Goal: Task Accomplishment & Management: Use online tool/utility

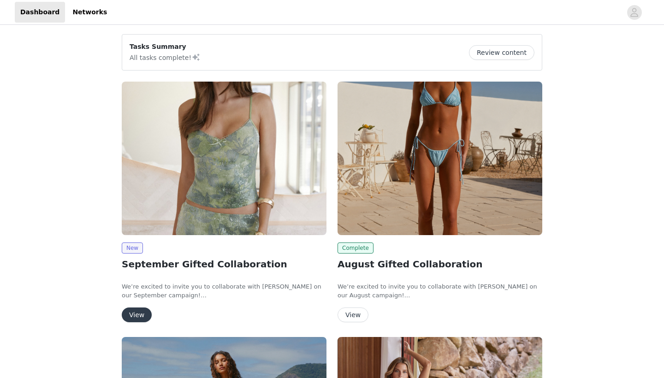
click at [133, 307] on button "View" at bounding box center [137, 314] width 30 height 15
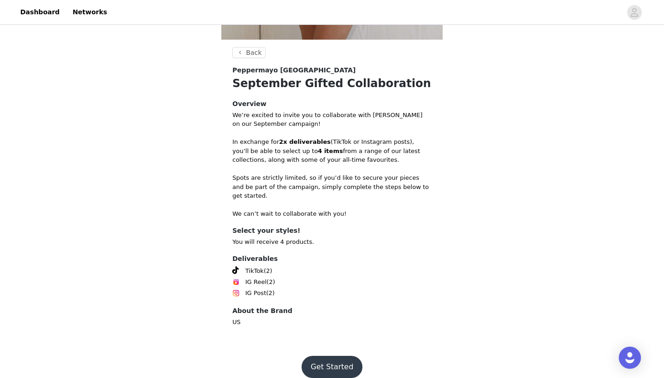
scroll to position [318, 0]
click at [332, 357] on button "Get Started" at bounding box center [331, 368] width 61 height 22
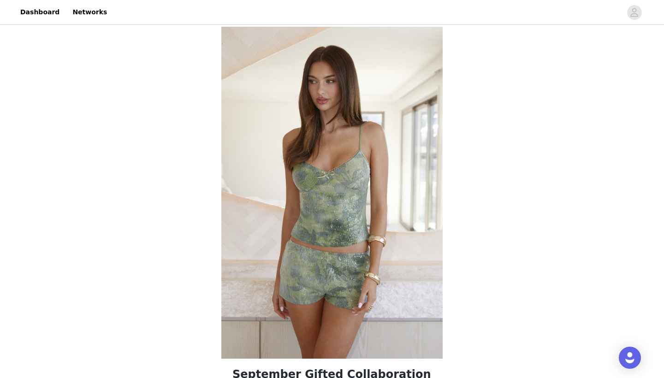
scroll to position [305, 0]
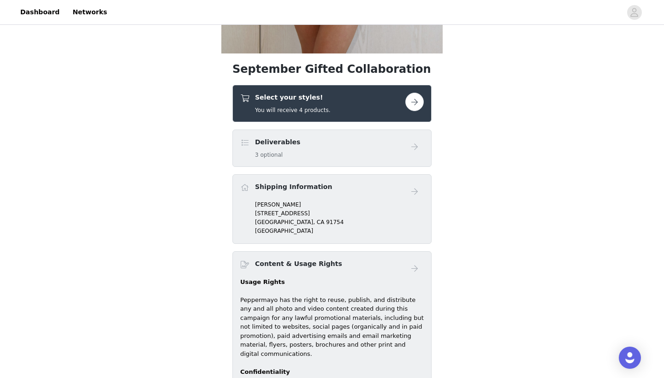
click at [418, 103] on button "button" at bounding box center [414, 102] width 18 height 18
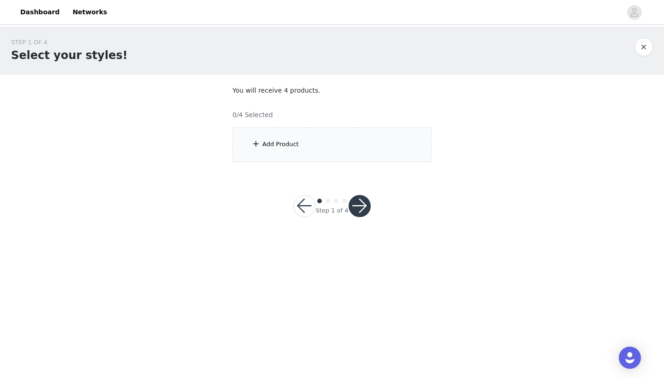
click at [310, 139] on div "Add Product" at bounding box center [331, 144] width 199 height 35
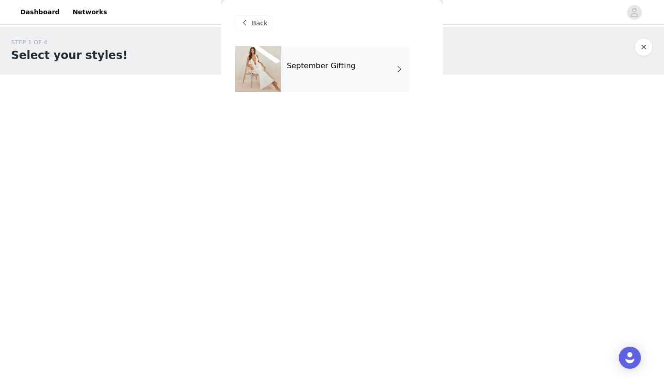
click at [312, 88] on div "September Gifting" at bounding box center [345, 69] width 128 height 46
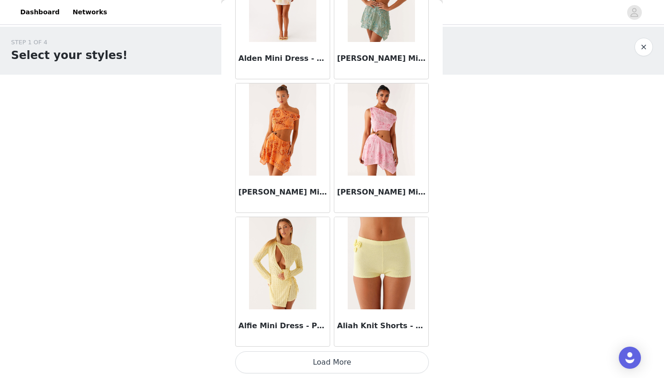
scroll to position [1032, 0]
click at [328, 371] on button "Load More" at bounding box center [332, 362] width 194 height 22
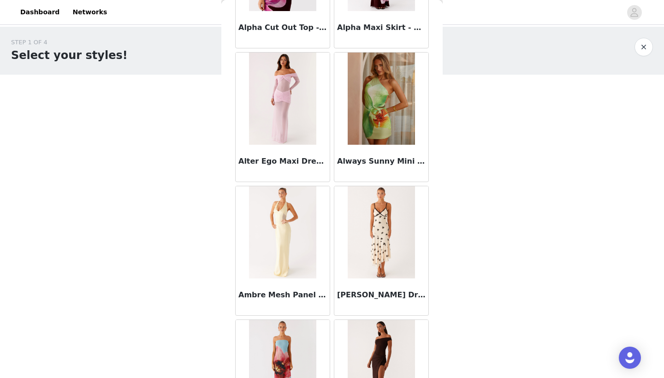
scroll to position [2118, 0]
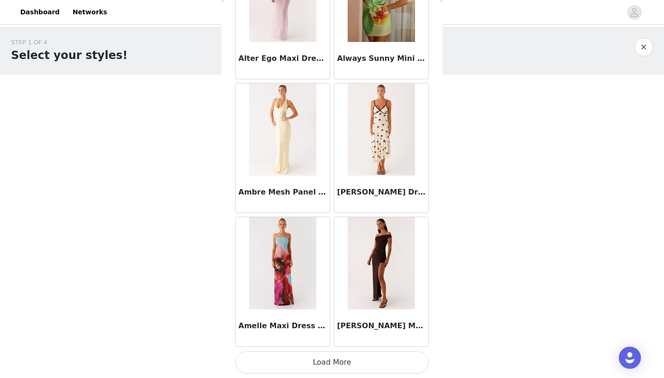
click at [342, 362] on button "Load More" at bounding box center [332, 362] width 194 height 22
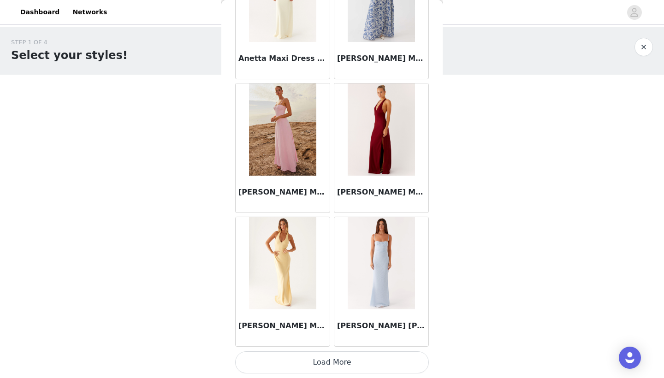
click at [332, 368] on button "Load More" at bounding box center [332, 362] width 194 height 22
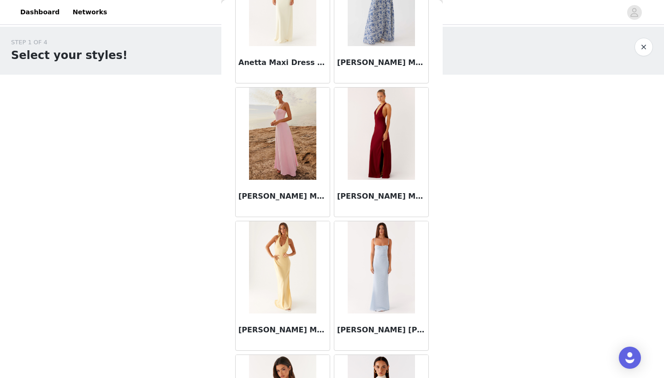
scroll to position [4167, 0]
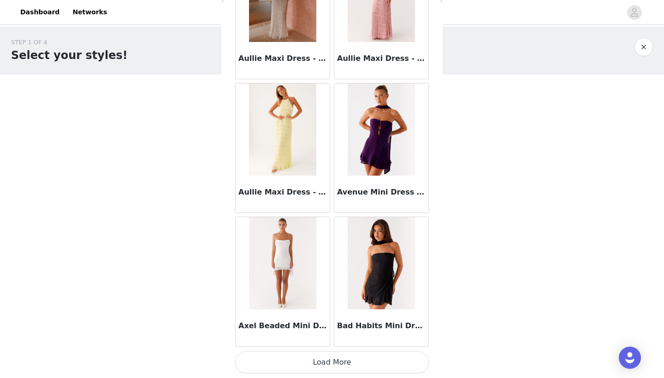
click at [322, 366] on button "Load More" at bounding box center [332, 362] width 194 height 22
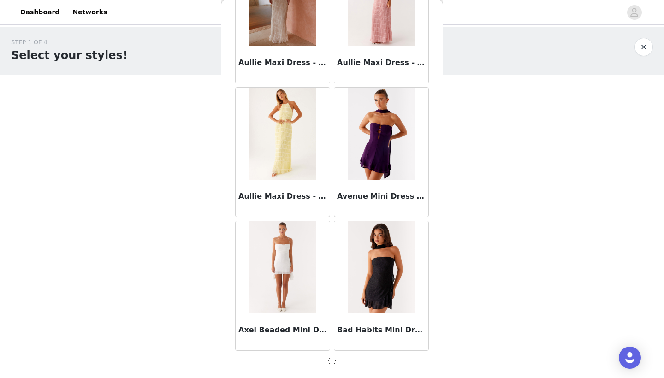
scroll to position [5037, 0]
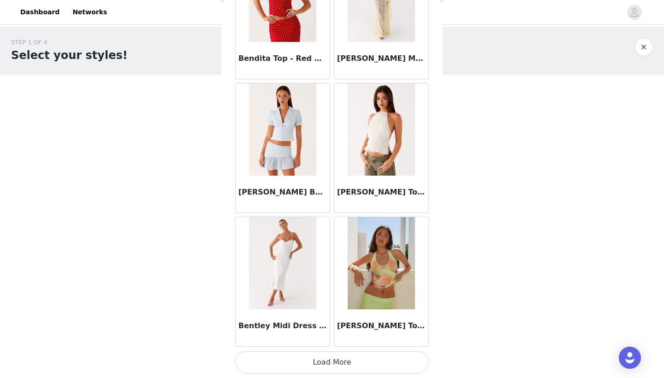
click at [318, 364] on button "Load More" at bounding box center [332, 362] width 194 height 22
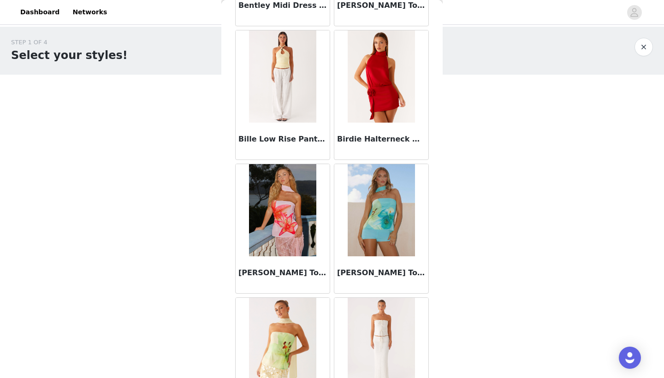
scroll to position [6993, 0]
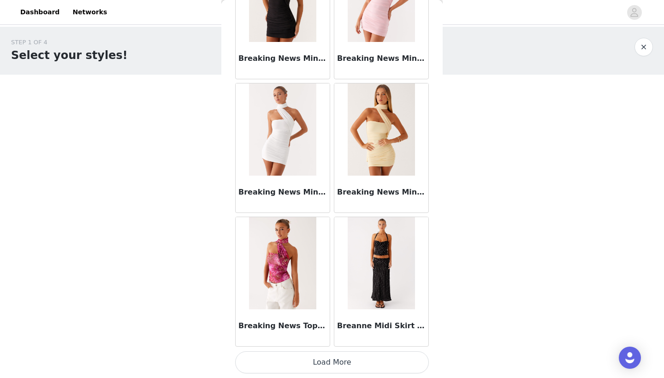
click at [315, 369] on button "Load More" at bounding box center [332, 362] width 194 height 22
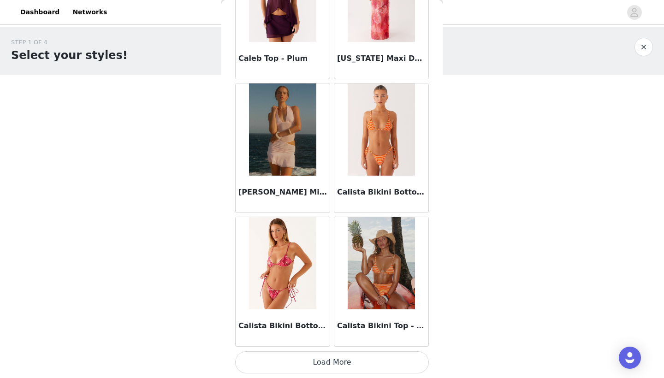
click at [301, 358] on button "Load More" at bounding box center [332, 362] width 194 height 22
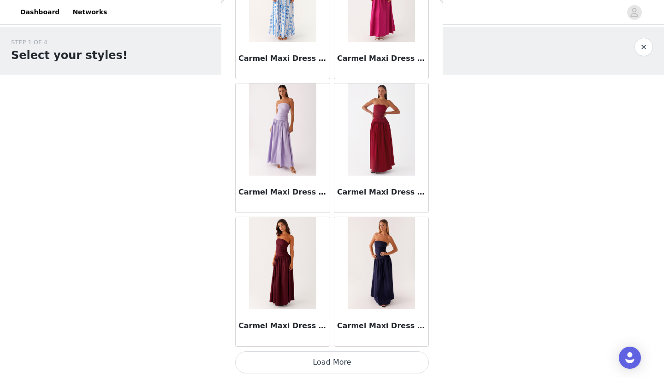
scroll to position [10387, 0]
click at [283, 371] on button "Load More" at bounding box center [332, 362] width 194 height 22
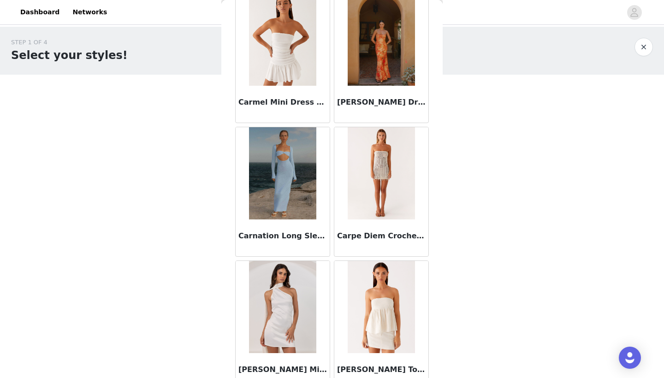
scroll to position [11484, 0]
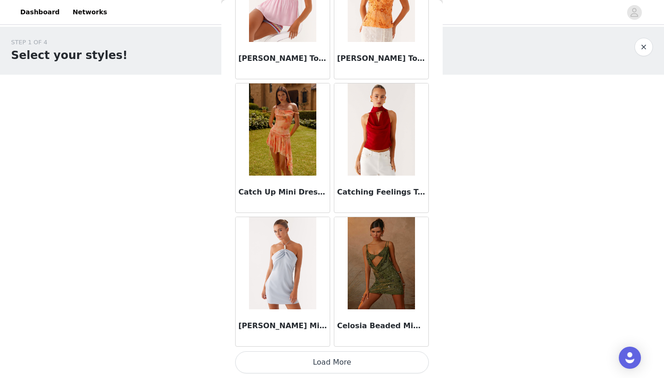
click at [308, 366] on button "Load More" at bounding box center [332, 362] width 194 height 22
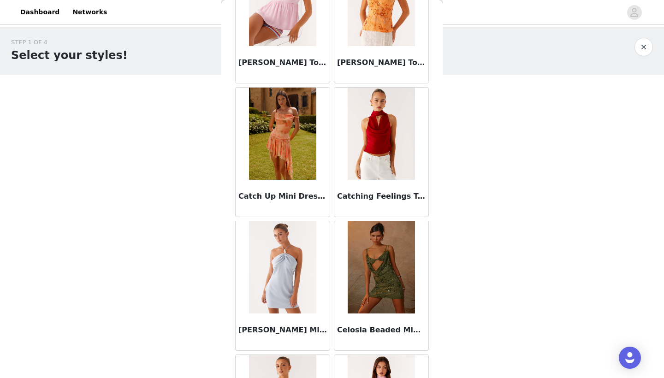
scroll to position [0, 0]
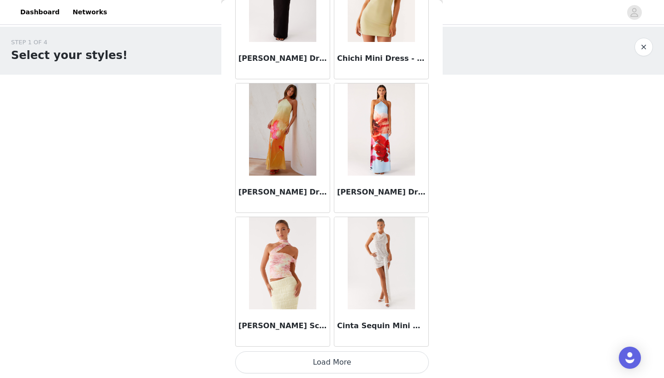
click at [284, 370] on button "Load More" at bounding box center [332, 362] width 194 height 22
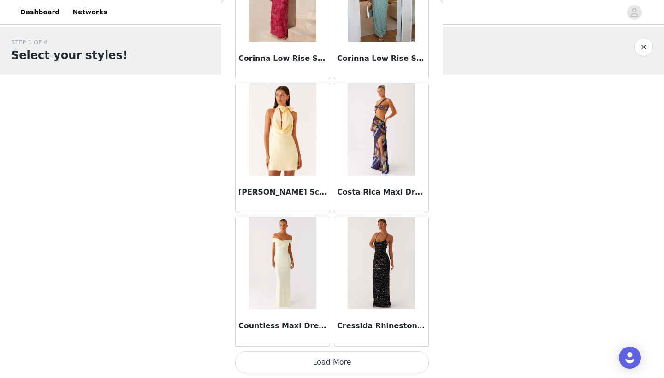
scroll to position [14396, 0]
click at [275, 360] on button "Load More" at bounding box center [332, 362] width 194 height 22
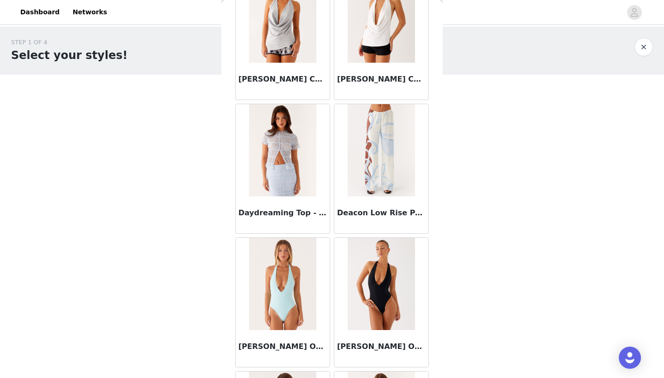
scroll to position [15733, 0]
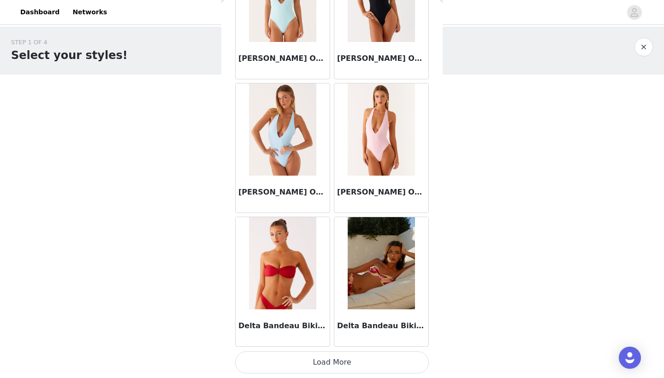
click at [289, 361] on button "Load More" at bounding box center [332, 362] width 194 height 22
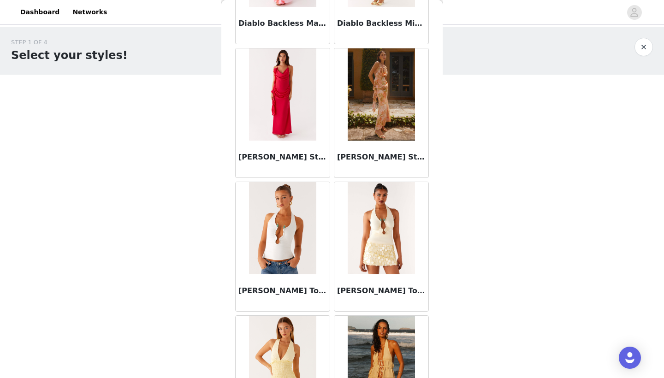
scroll to position [16867, 0]
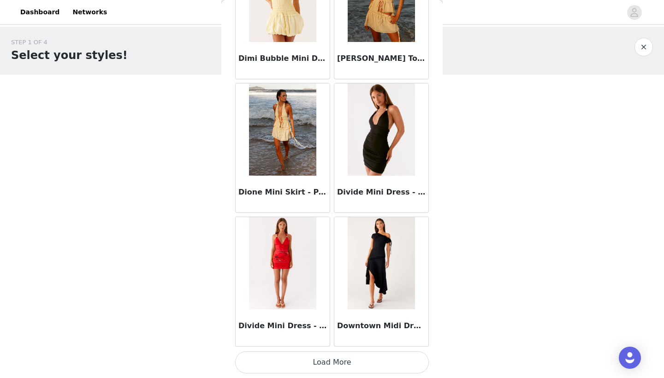
click at [305, 371] on button "Load More" at bounding box center [332, 362] width 194 height 22
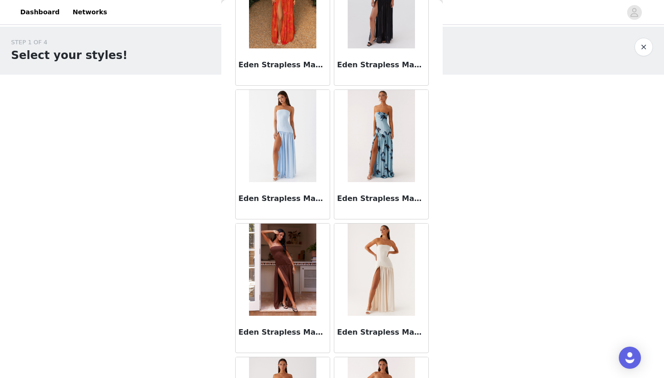
scroll to position [18388, 0]
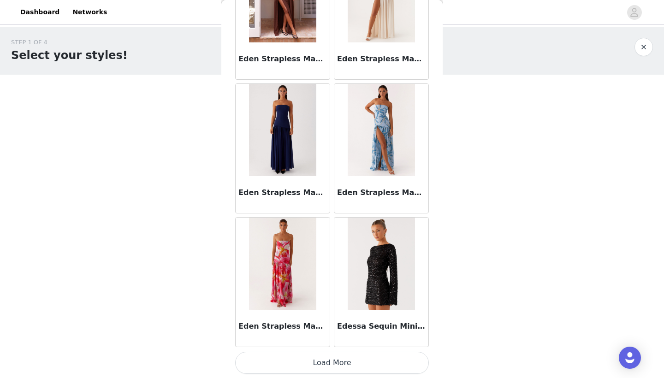
click at [265, 368] on button "Load More" at bounding box center [332, 363] width 194 height 22
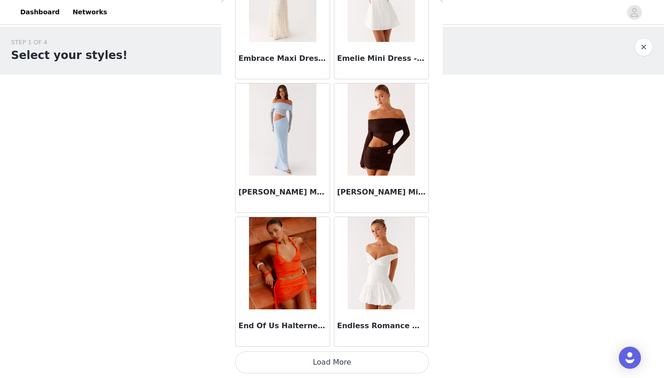
scroll to position [19742, 0]
click at [291, 369] on button "Load More" at bounding box center [332, 362] width 194 height 22
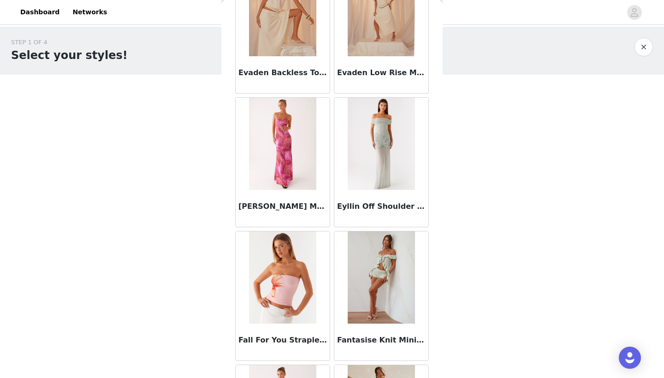
scroll to position [20844, 0]
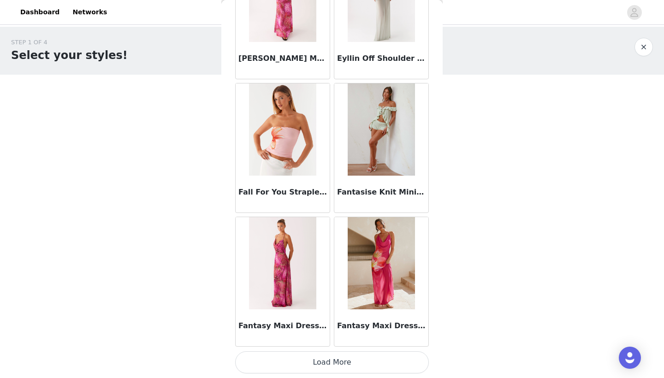
click at [284, 355] on button "Load More" at bounding box center [332, 362] width 194 height 22
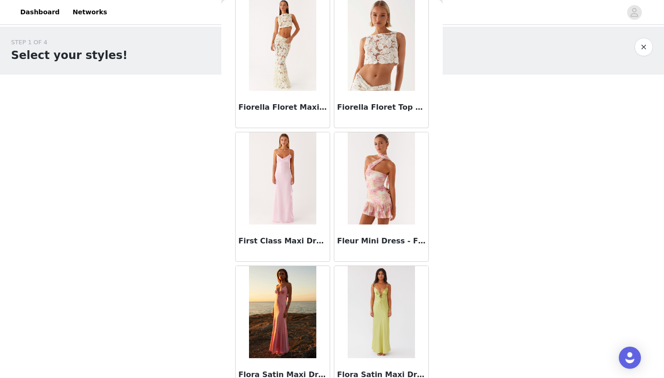
scroll to position [21832, 0]
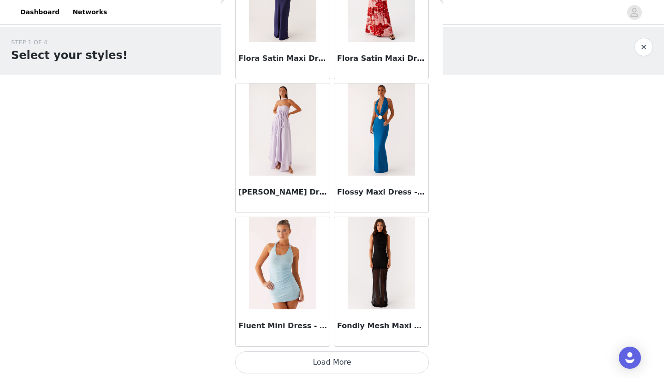
click at [307, 368] on button "Load More" at bounding box center [332, 362] width 194 height 22
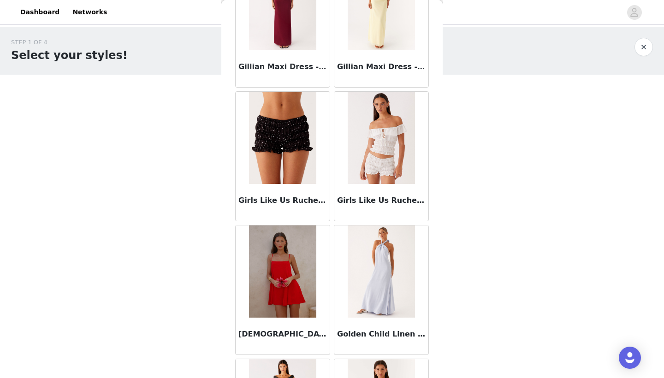
scroll to position [23497, 0]
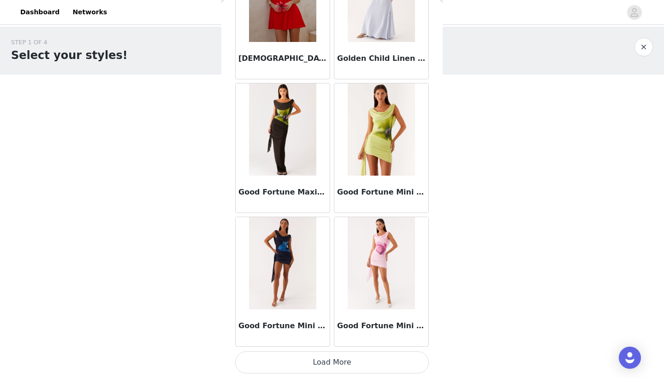
click at [301, 369] on button "Load More" at bounding box center [332, 362] width 194 height 22
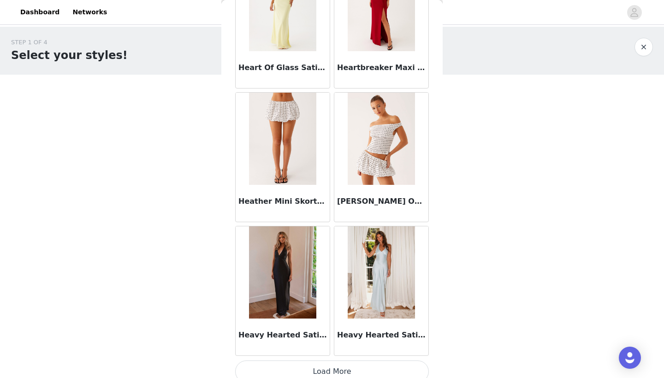
scroll to position [25085, 0]
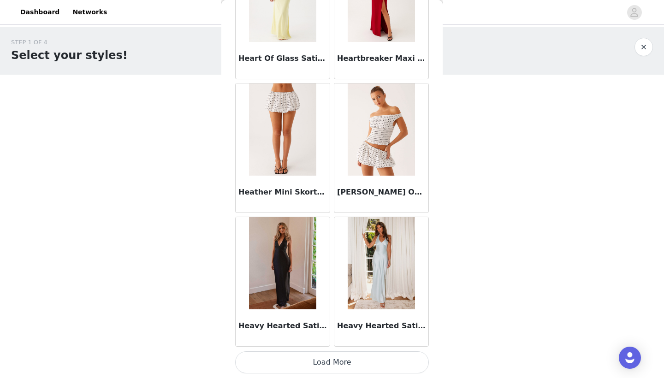
click at [300, 359] on button "Load More" at bounding box center [332, 362] width 194 height 22
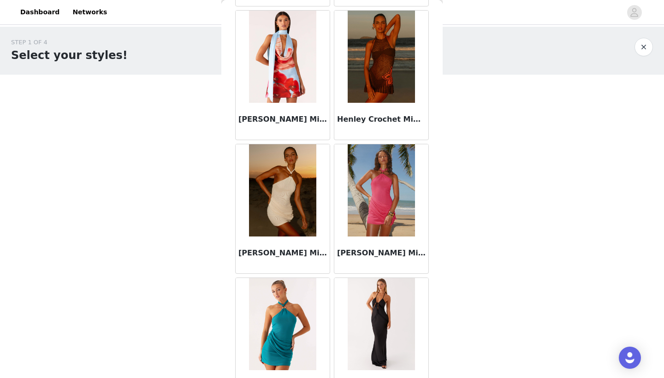
scroll to position [25900, 0]
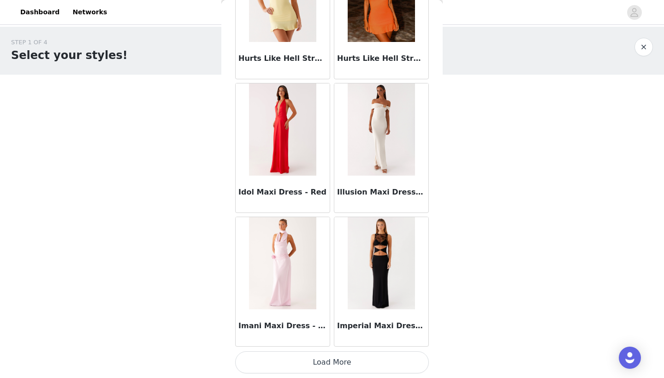
click at [334, 371] on button "Load More" at bounding box center [332, 362] width 194 height 22
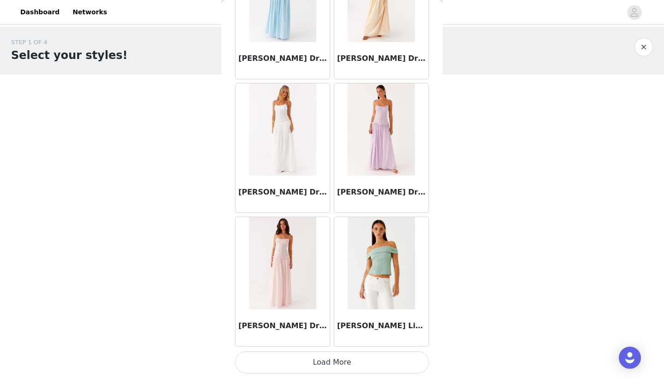
scroll to position [0, 0]
click at [306, 370] on button "Load More" at bounding box center [332, 362] width 194 height 22
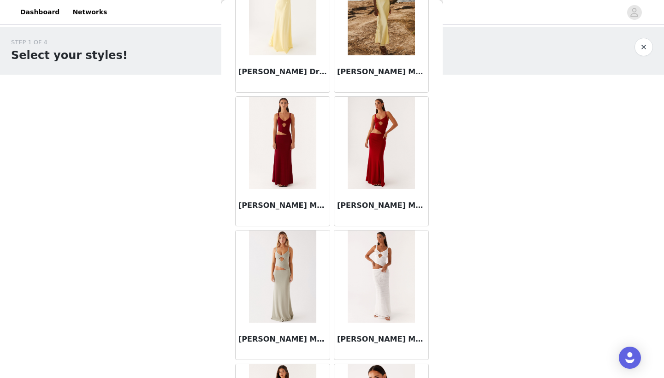
scroll to position [29007, 0]
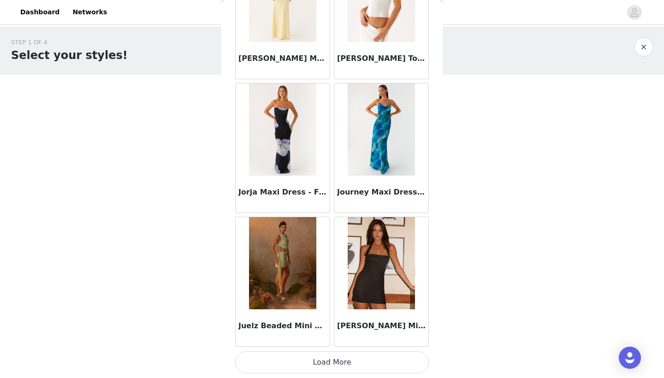
click at [316, 365] on button "Load More" at bounding box center [332, 362] width 194 height 22
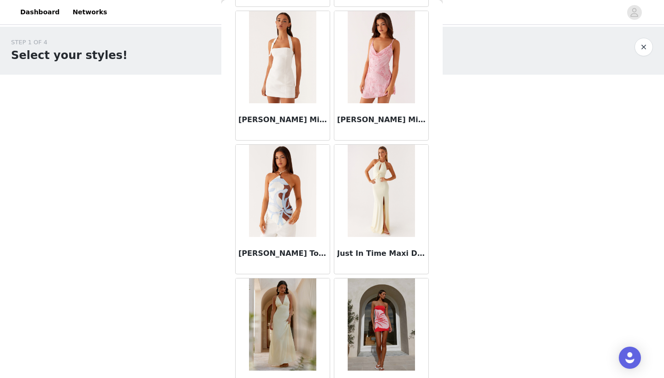
scroll to position [29504, 0]
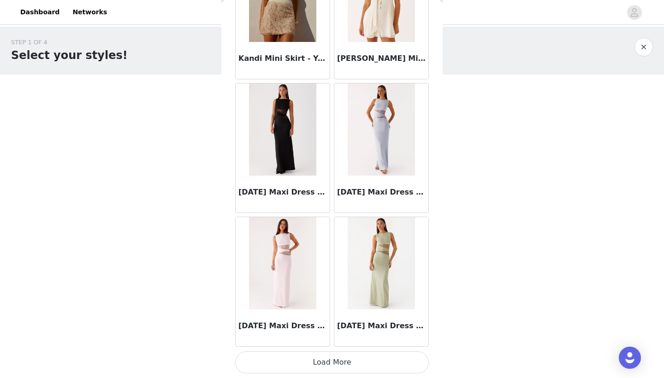
click at [313, 366] on button "Load More" at bounding box center [332, 362] width 194 height 22
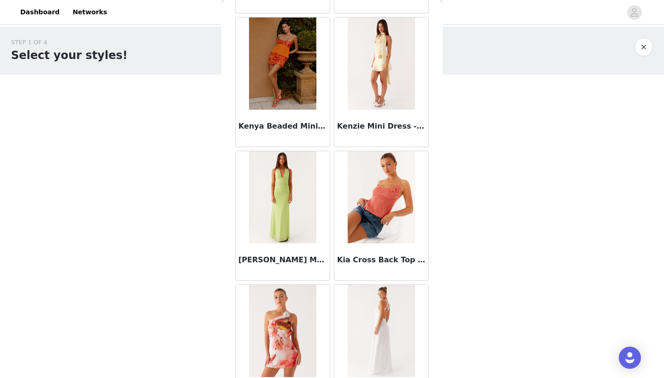
scroll to position [31725, 0]
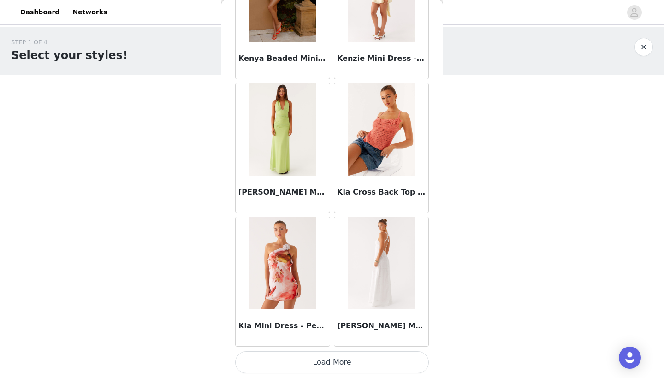
click at [288, 359] on button "Load More" at bounding box center [332, 362] width 194 height 22
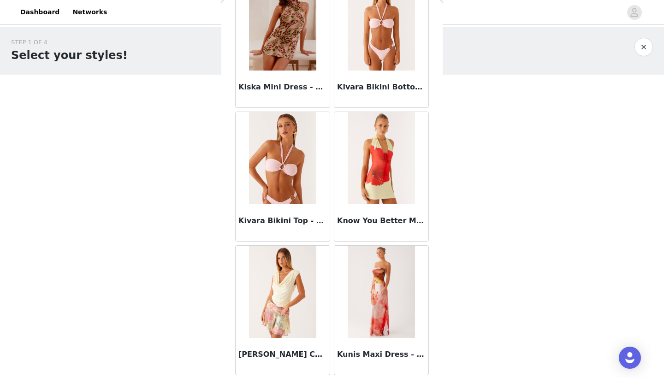
scroll to position [32429, 0]
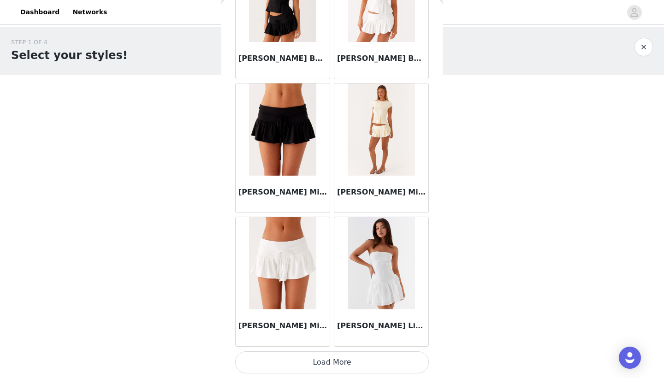
click at [281, 364] on button "Load More" at bounding box center [332, 362] width 194 height 22
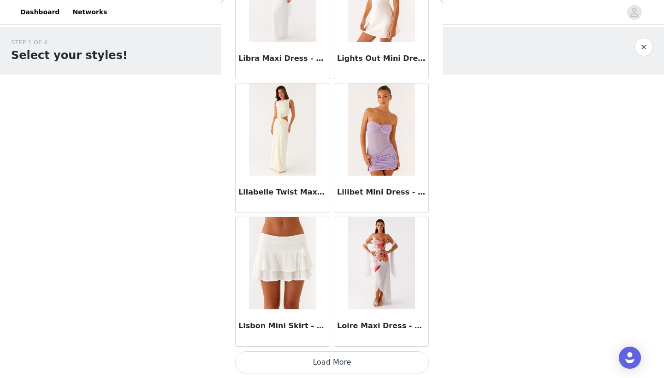
scroll to position [34442, 0]
click at [298, 367] on button "Load More" at bounding box center [332, 362] width 194 height 22
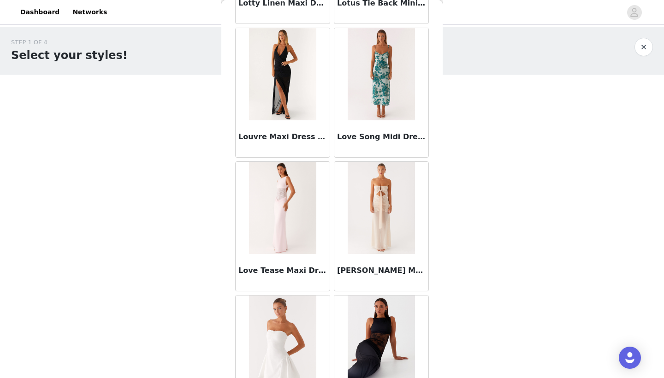
scroll to position [35166, 0]
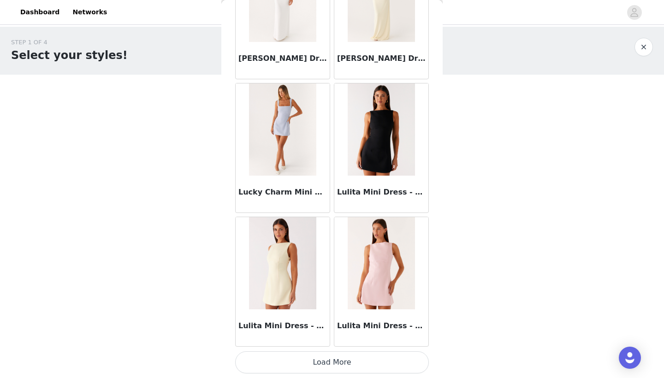
click at [295, 369] on button "Load More" at bounding box center [332, 362] width 194 height 22
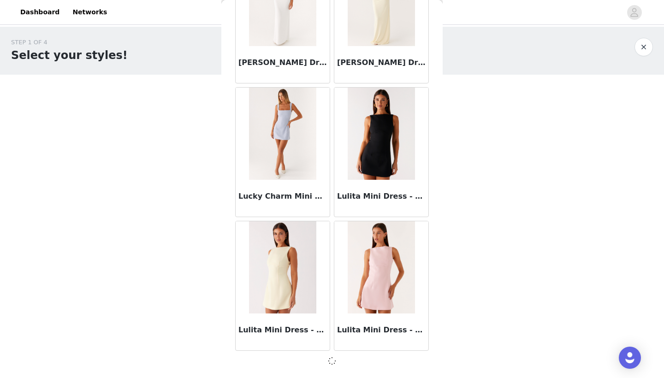
scroll to position [35774, 0]
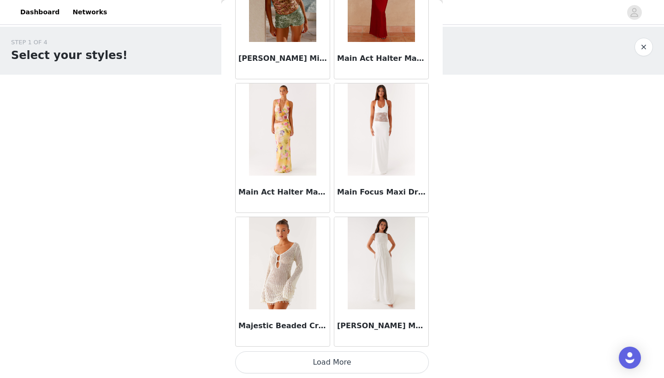
click at [282, 368] on button "Load More" at bounding box center [332, 362] width 194 height 22
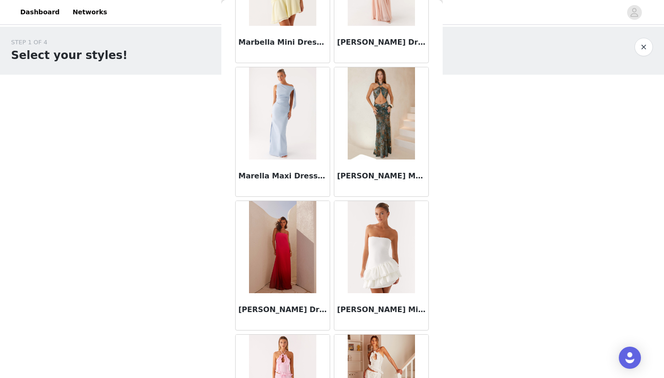
scroll to position [38451, 0]
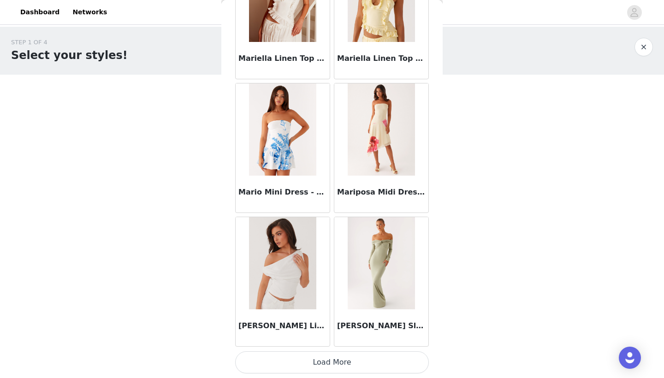
click at [285, 361] on button "Load More" at bounding box center [332, 362] width 194 height 22
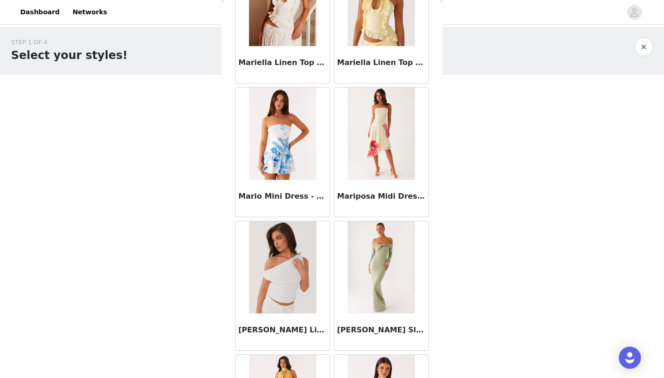
scroll to position [0, 0]
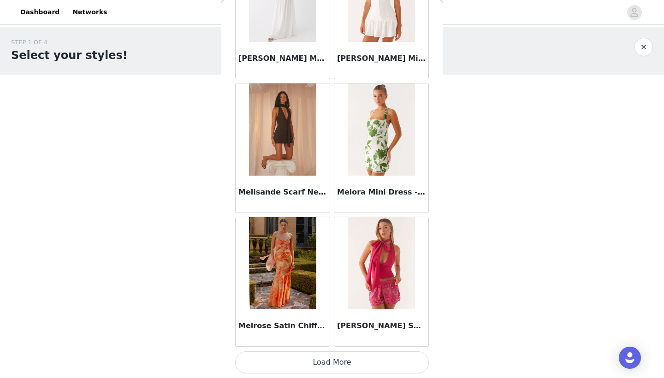
click at [278, 362] on button "Load More" at bounding box center [332, 362] width 194 height 22
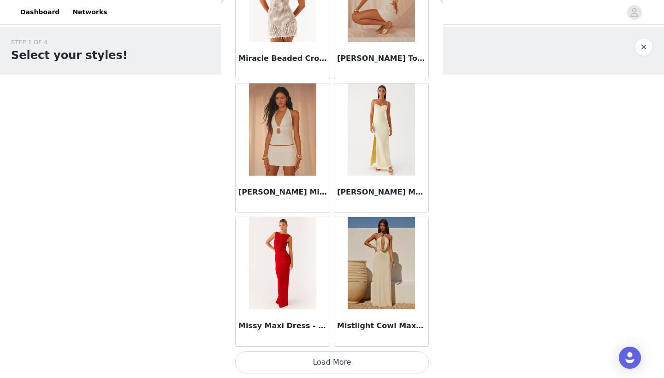
click at [287, 357] on button "Load More" at bounding box center [332, 362] width 194 height 22
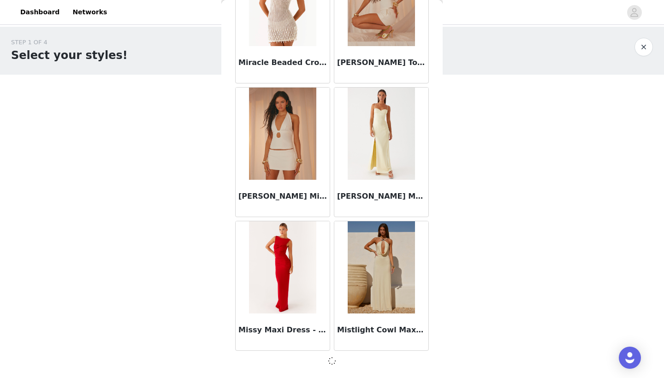
scroll to position [41120, 0]
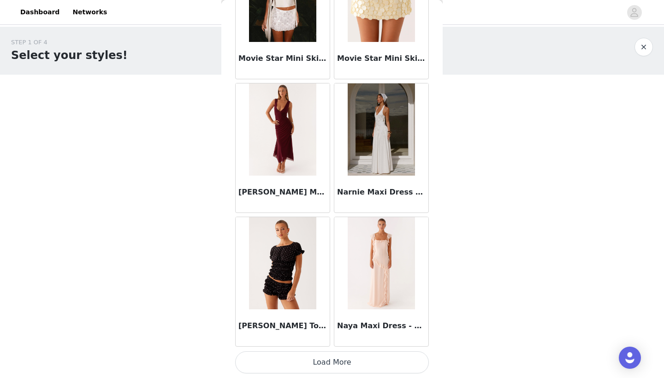
click at [282, 359] on button "Load More" at bounding box center [332, 362] width 194 height 22
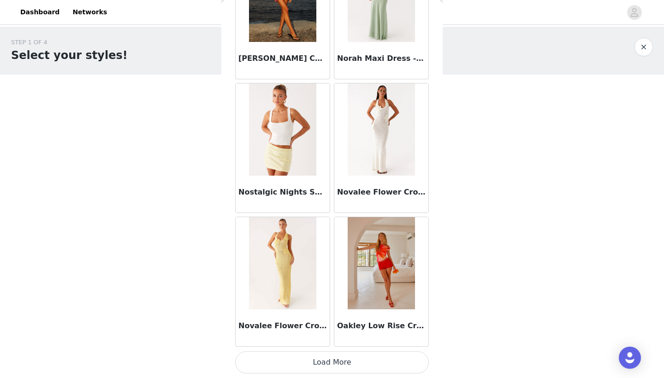
click at [283, 363] on button "Load More" at bounding box center [332, 362] width 194 height 22
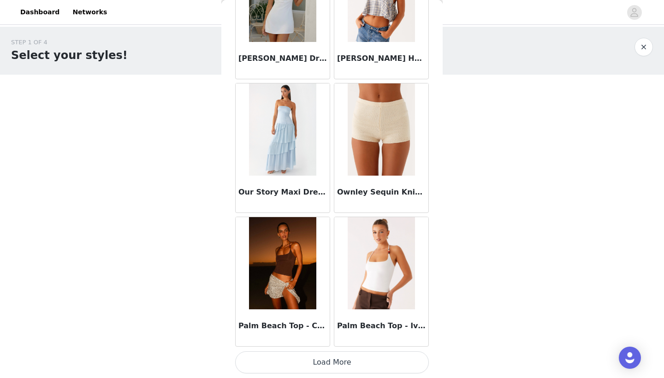
click at [308, 364] on button "Load More" at bounding box center [332, 362] width 194 height 22
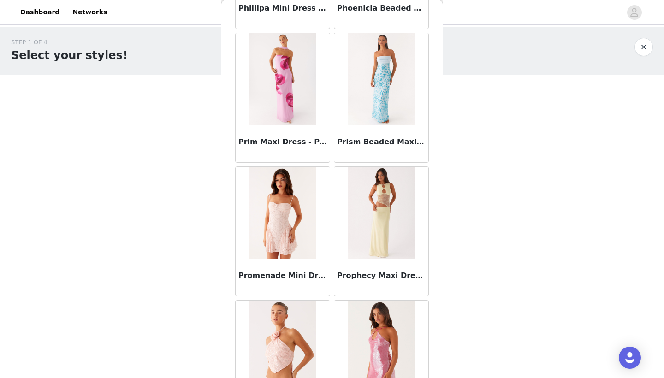
scroll to position [46404, 0]
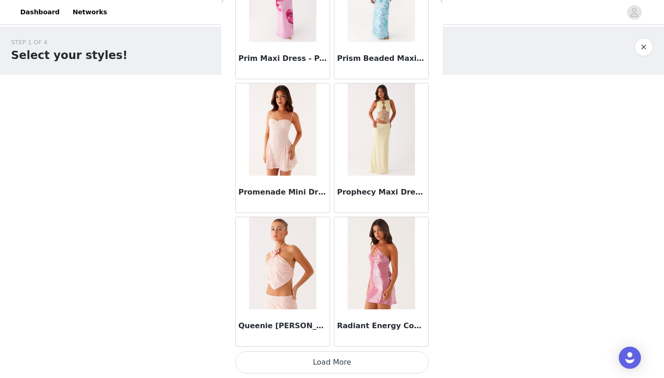
click at [294, 365] on button "Load More" at bounding box center [332, 362] width 194 height 22
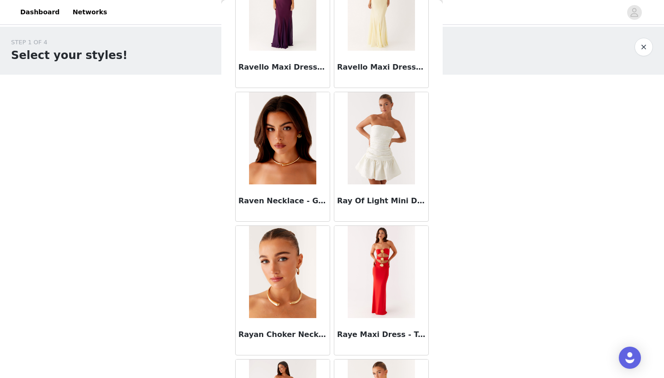
scroll to position [47590, 0]
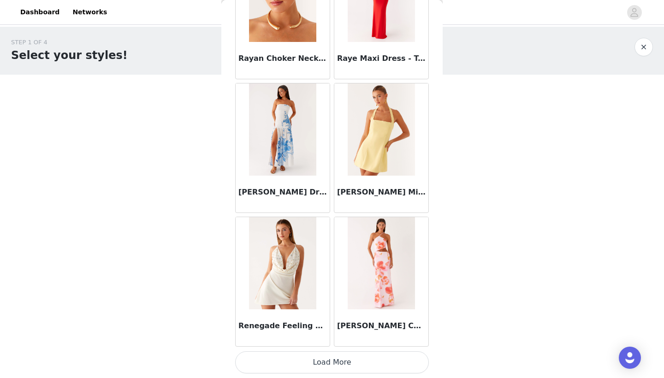
click at [282, 369] on button "Load More" at bounding box center [332, 362] width 194 height 22
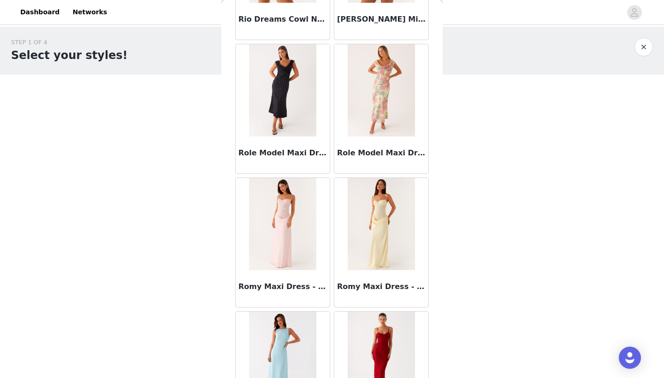
scroll to position [48859, 0]
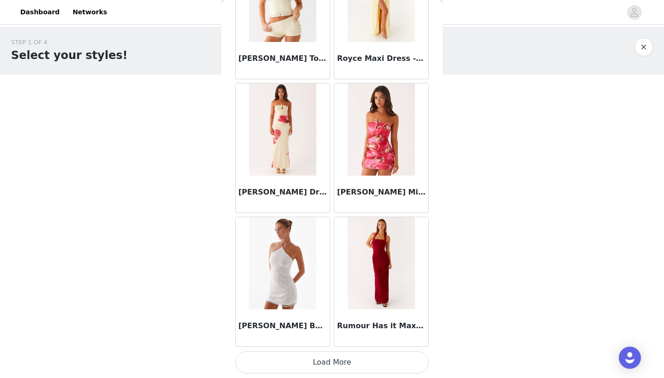
click at [290, 365] on button "Load More" at bounding box center [332, 362] width 194 height 22
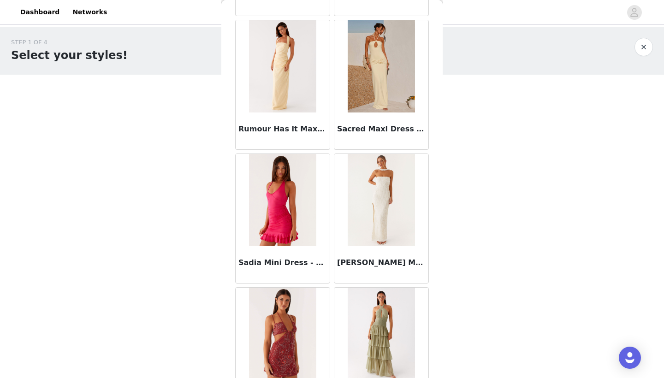
scroll to position [49828, 0]
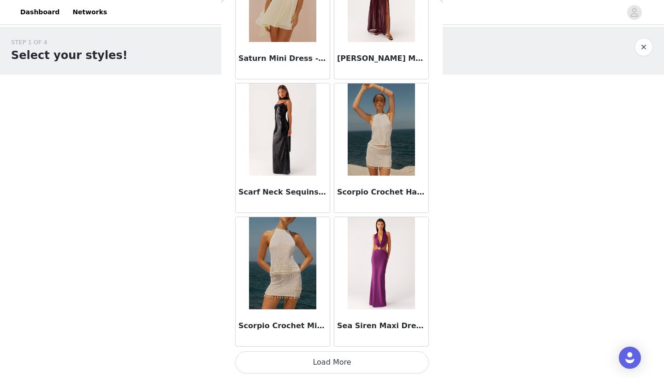
click at [285, 367] on button "Load More" at bounding box center [332, 362] width 194 height 22
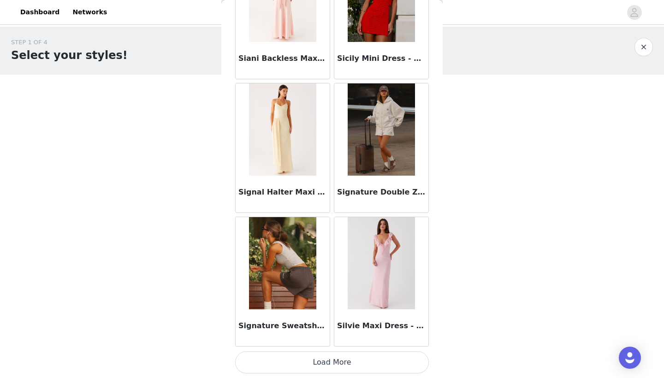
scroll to position [51815, 0]
click at [303, 365] on button "Load More" at bounding box center [332, 362] width 194 height 22
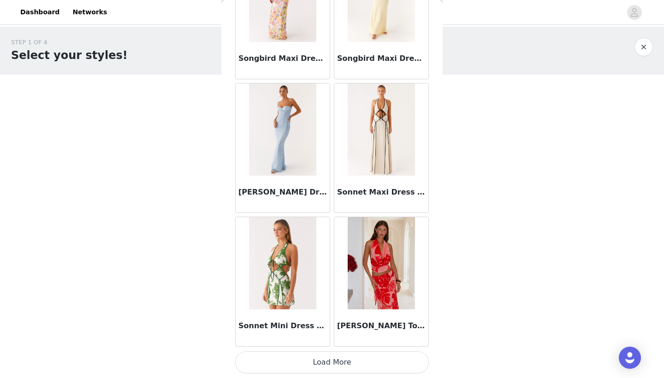
scroll to position [53152, 0]
click at [305, 367] on button "Load More" at bounding box center [332, 362] width 194 height 22
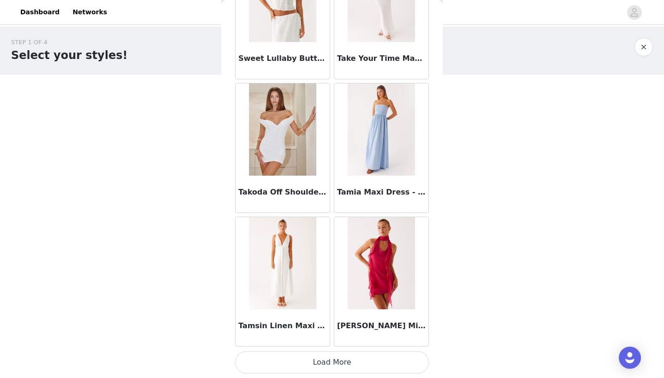
scroll to position [54488, 0]
click at [286, 367] on button "Load More" at bounding box center [332, 362] width 194 height 22
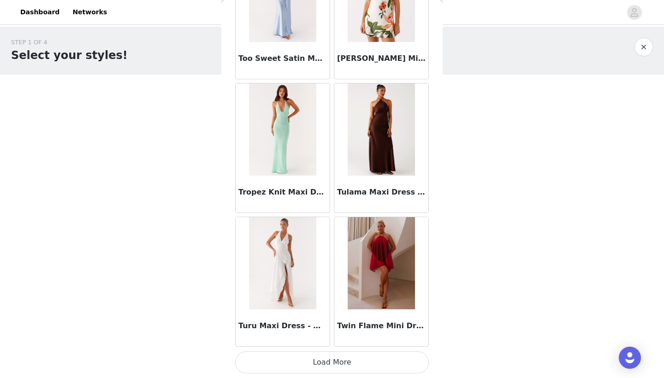
click at [282, 359] on button "Load More" at bounding box center [332, 362] width 194 height 22
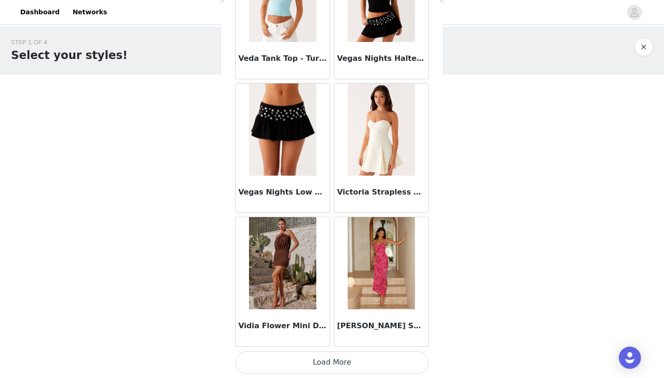
scroll to position [57161, 0]
click at [291, 359] on button "Load More" at bounding box center [332, 362] width 194 height 22
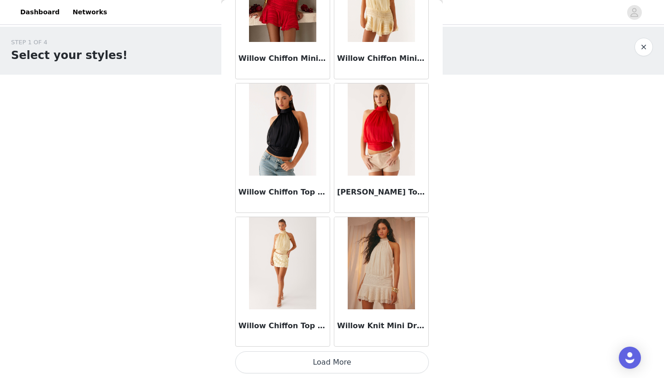
click at [289, 366] on button "Load More" at bounding box center [332, 362] width 194 height 22
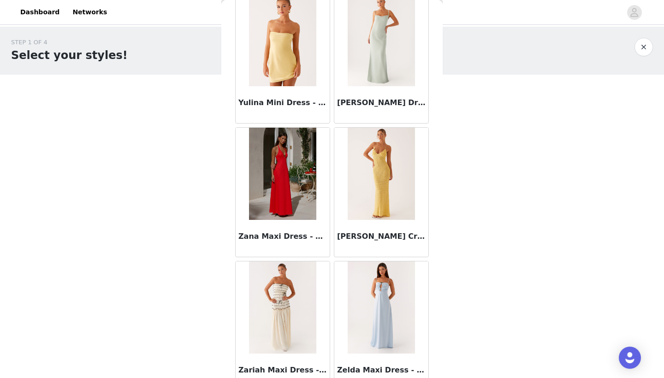
scroll to position [59659, 0]
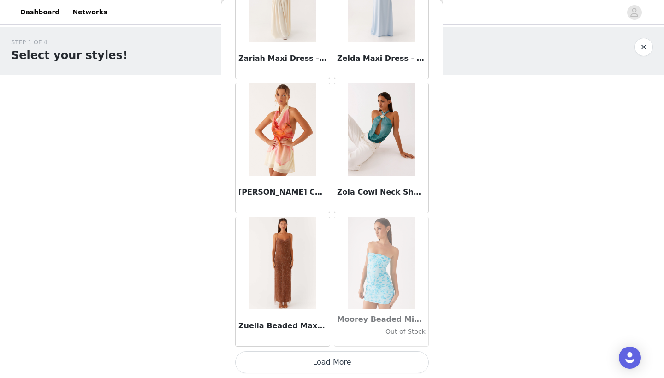
click at [278, 365] on button "Load More" at bounding box center [332, 362] width 194 height 22
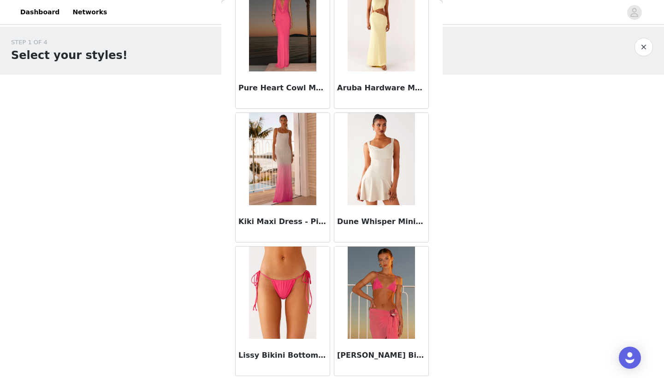
scroll to position [61140, 0]
